Goal: Check status: Check status

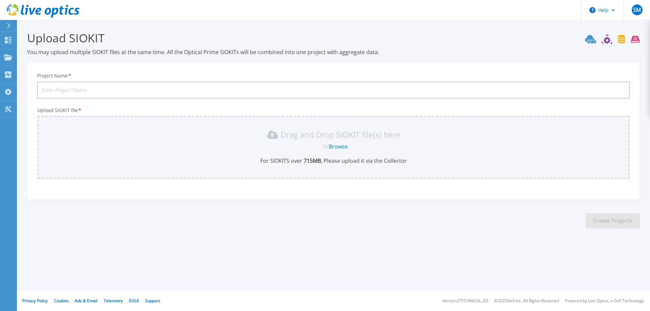
click at [6, 25] on div at bounding box center [11, 26] width 11 height 12
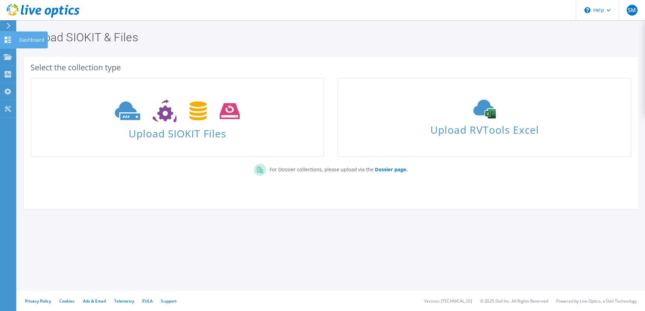
click at [5, 41] on use at bounding box center [8, 40] width 6 height 6
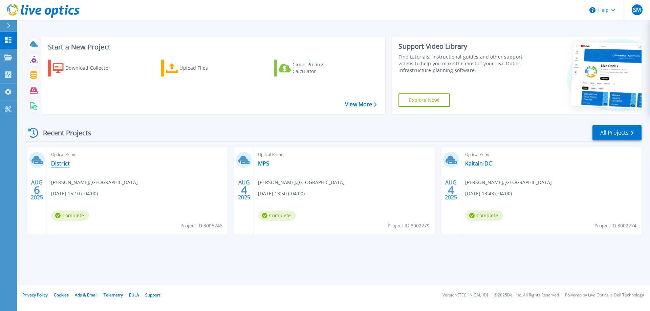
click at [57, 164] on link "District" at bounding box center [60, 163] width 19 height 7
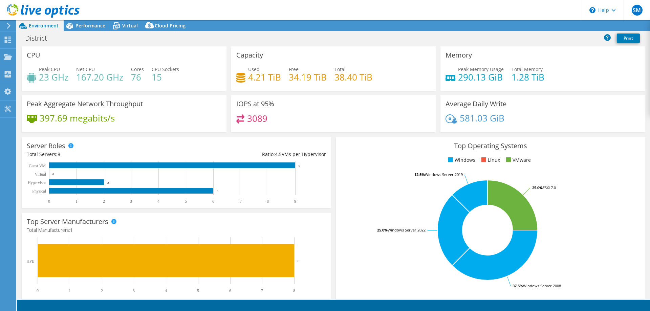
select select "USD"
click at [88, 27] on span "Performance" at bounding box center [91, 25] width 30 height 6
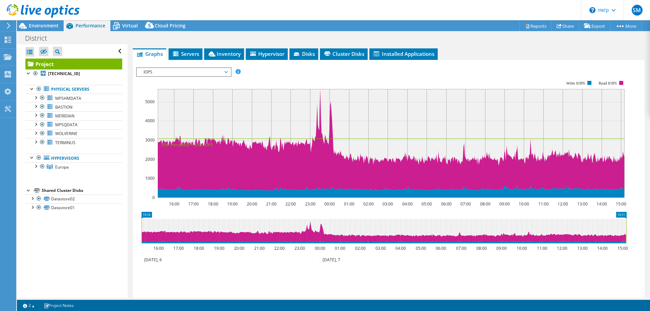
scroll to position [62, 0]
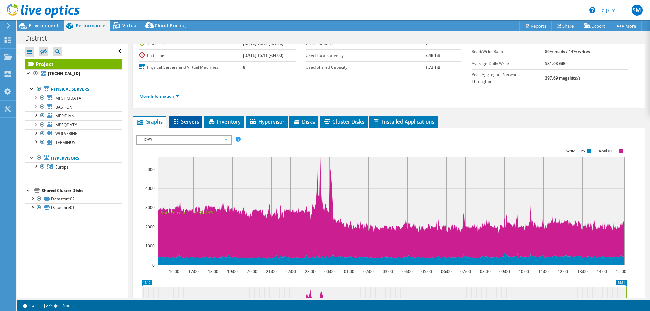
click at [183, 118] on span "Servers" at bounding box center [185, 121] width 27 height 7
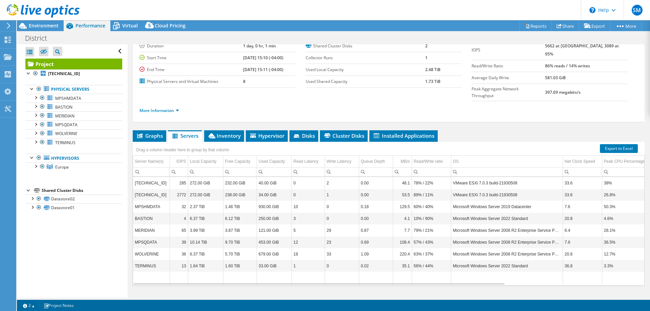
scroll to position [3, 0]
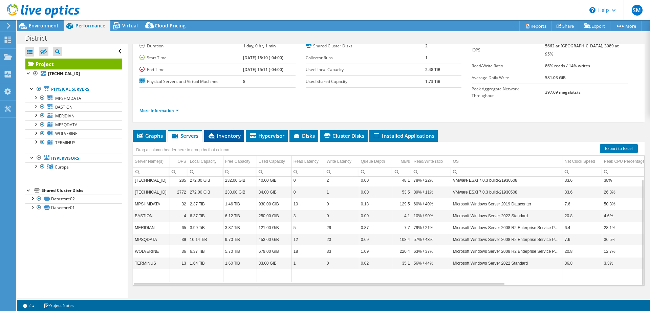
click at [230, 132] on span "Inventory" at bounding box center [224, 135] width 33 height 7
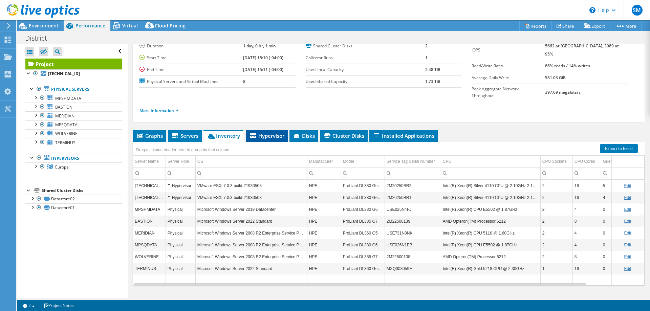
click at [268, 132] on span "Hypervisor" at bounding box center [266, 135] width 35 height 7
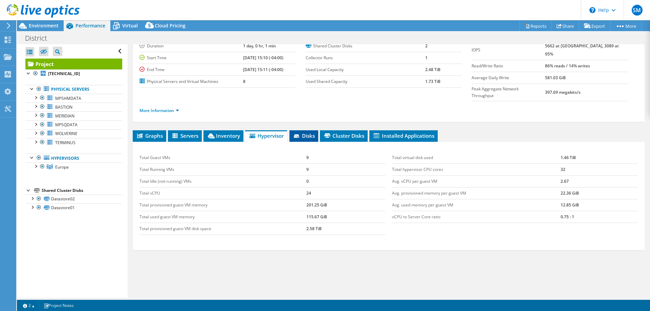
click at [308, 132] on span "Disks" at bounding box center [304, 135] width 22 height 7
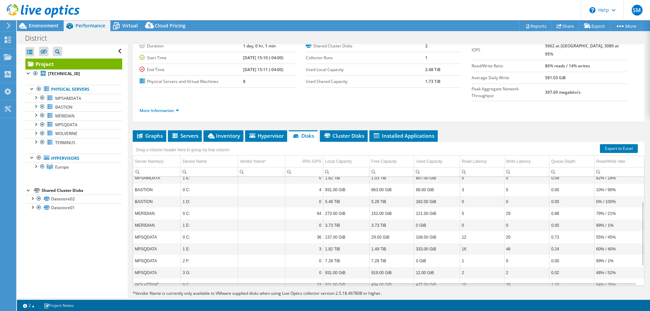
scroll to position [72, 0]
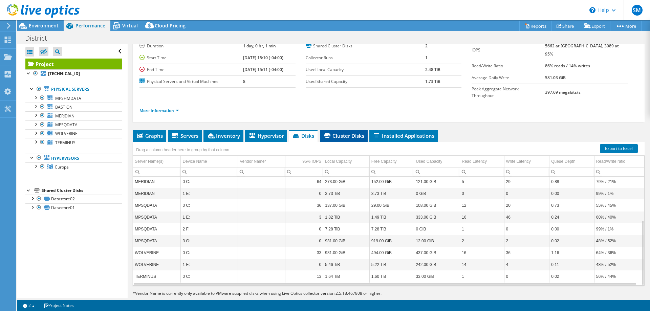
click at [348, 132] on span "Cluster Disks" at bounding box center [344, 135] width 41 height 7
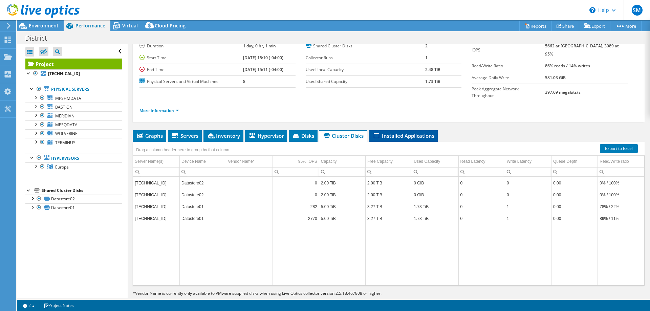
click at [405, 132] on span "Installed Applications" at bounding box center [404, 135] width 62 height 7
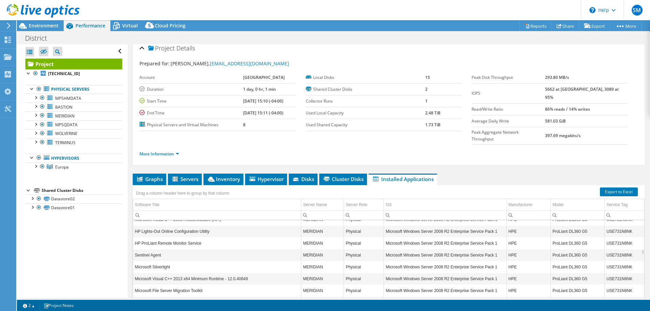
scroll to position [0, 0]
